Goal: Transaction & Acquisition: Download file/media

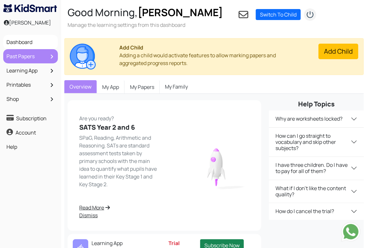
click at [42, 58] on link "Past Papers" at bounding box center [30, 56] width 51 height 11
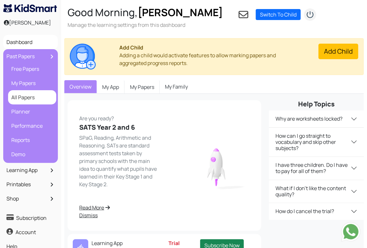
click at [26, 95] on link "All Papers" at bounding box center [32, 97] width 45 height 11
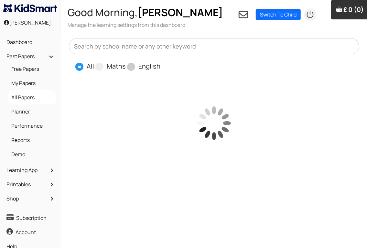
click at [130, 68] on span at bounding box center [131, 67] width 8 height 8
click at [161, 66] on input "English" at bounding box center [163, 64] width 4 height 4
radio input "true"
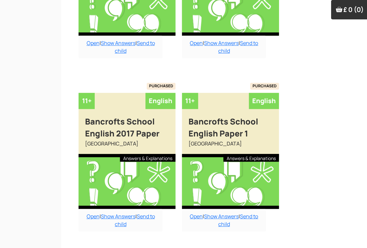
scroll to position [893, 0]
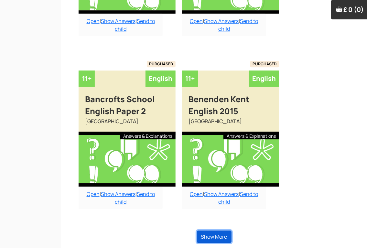
click at [215, 235] on button "Show More" at bounding box center [214, 237] width 35 height 12
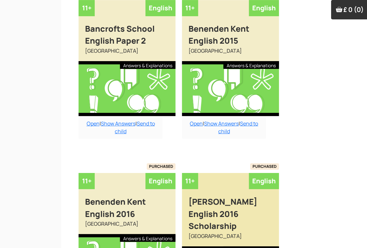
scroll to position [959, 0]
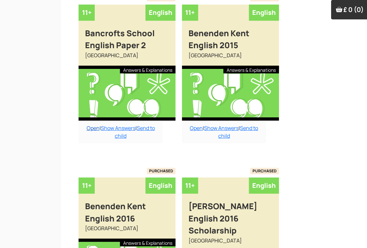
click at [89, 129] on link "Open" at bounding box center [93, 128] width 13 height 7
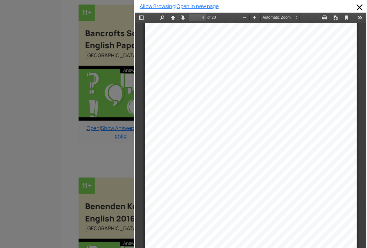
scroll to position [951, 0]
click at [331, 18] on button "Download" at bounding box center [336, 17] width 10 height 8
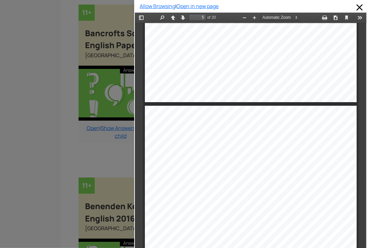
type input "4"
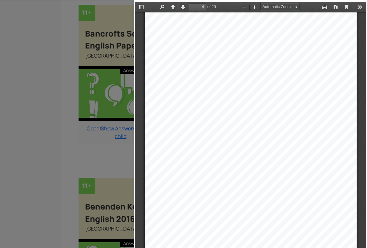
scroll to position [12, 0]
